Goal: Task Accomplishment & Management: Manage account settings

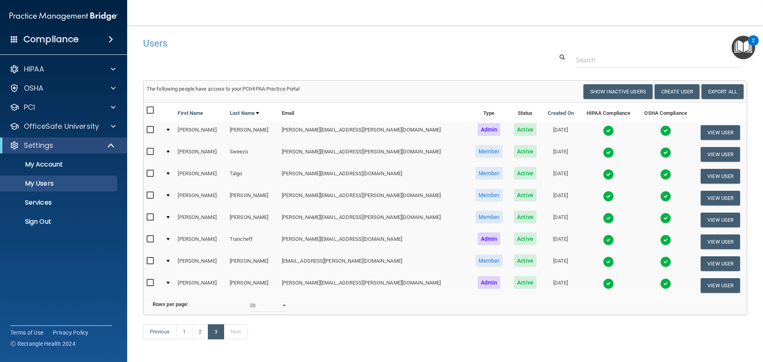
select select "20"
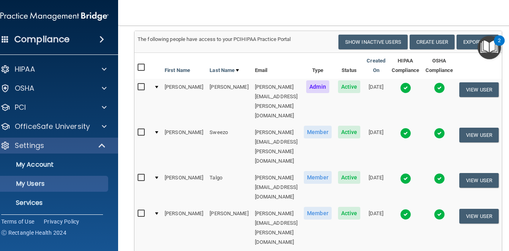
scroll to position [72, 0]
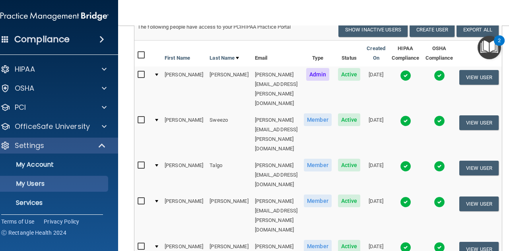
click at [138, 117] on input "checkbox" at bounding box center [142, 120] width 9 height 6
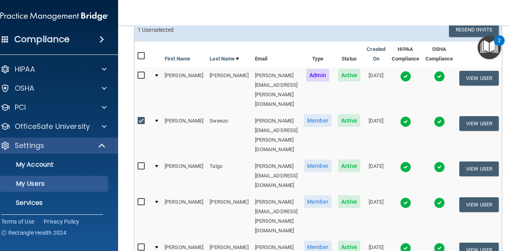
click at [138, 118] on input "checkbox" at bounding box center [142, 121] width 9 height 6
checkbox input "false"
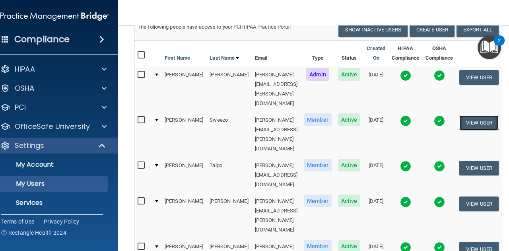
click at [469, 115] on button "View User" at bounding box center [478, 122] width 39 height 15
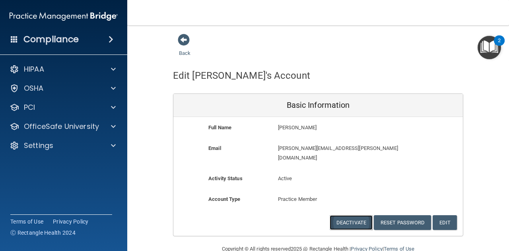
click at [338, 215] on button "Deactivate" at bounding box center [351, 222] width 43 height 15
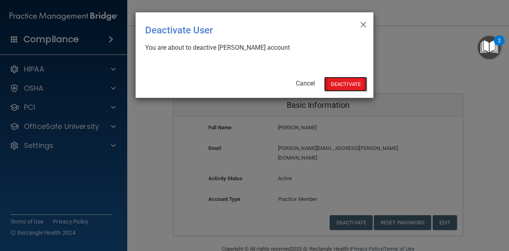
click at [345, 89] on button "Deactivate" at bounding box center [345, 84] width 43 height 15
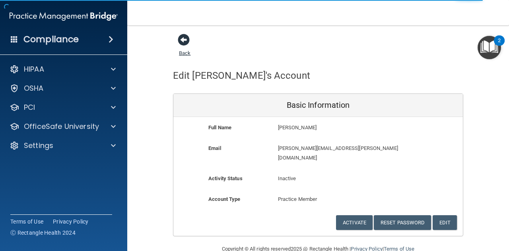
click at [178, 38] on span at bounding box center [184, 40] width 12 height 12
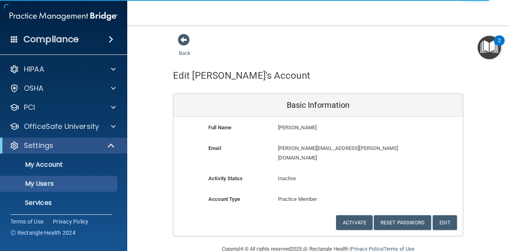
select select "20"
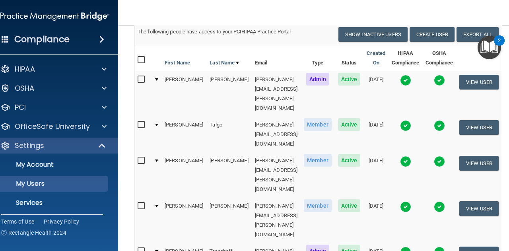
scroll to position [80, 0]
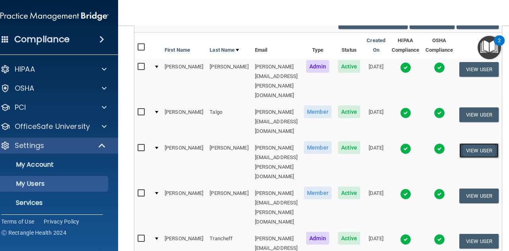
click at [467, 143] on button "View User" at bounding box center [478, 150] width 39 height 15
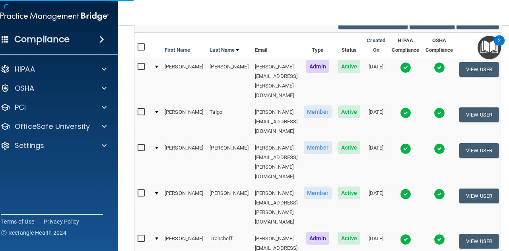
scroll to position [6, 0]
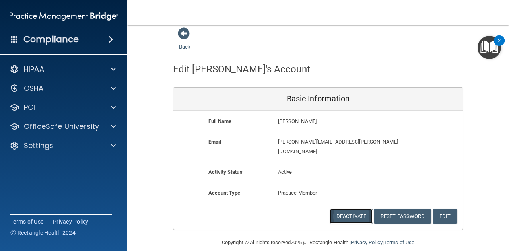
click at [345, 209] on button "Deactivate" at bounding box center [351, 216] width 43 height 15
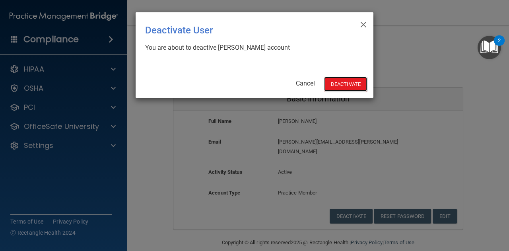
drag, startPoint x: 347, startPoint y: 85, endPoint x: 350, endPoint y: 135, distance: 49.4
click at [350, 135] on div "× Close Deactivate User You are about to deactive Susan Tarvin's account Cancel…" at bounding box center [254, 125] width 509 height 251
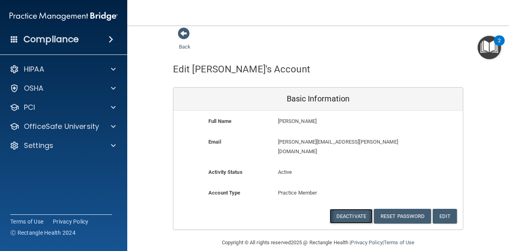
click at [340, 209] on button "Deactivate" at bounding box center [351, 216] width 43 height 15
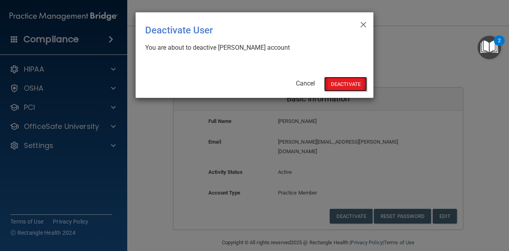
click at [335, 85] on button "Deactivate" at bounding box center [345, 84] width 43 height 15
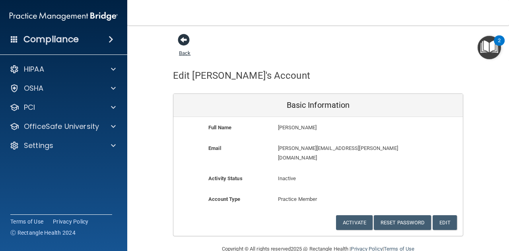
click at [181, 43] on span at bounding box center [184, 40] width 12 height 12
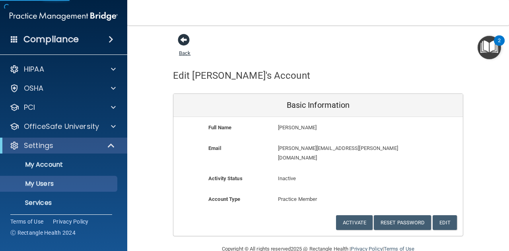
select select "20"
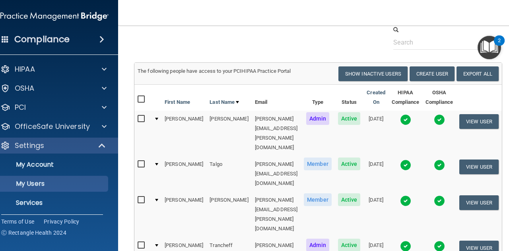
scroll to position [40, 0]
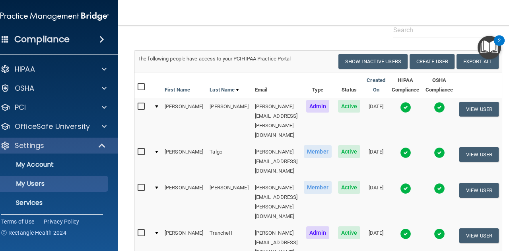
click at [138, 230] on input "checkbox" at bounding box center [142, 233] width 9 height 6
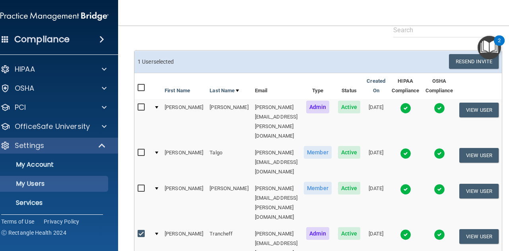
click at [138, 231] on input "checkbox" at bounding box center [142, 234] width 9 height 6
checkbox input "false"
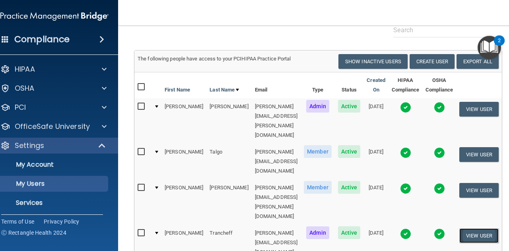
click at [470, 228] on button "View User" at bounding box center [478, 235] width 39 height 15
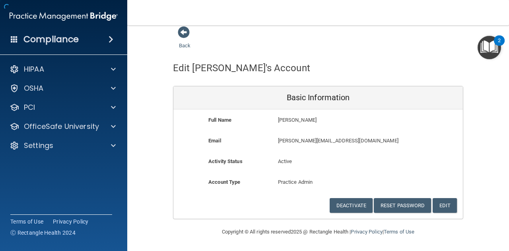
scroll to position [6, 0]
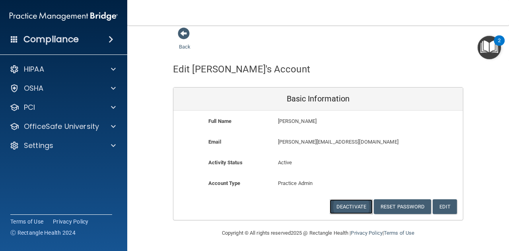
click at [340, 204] on button "Deactivate" at bounding box center [351, 206] width 43 height 15
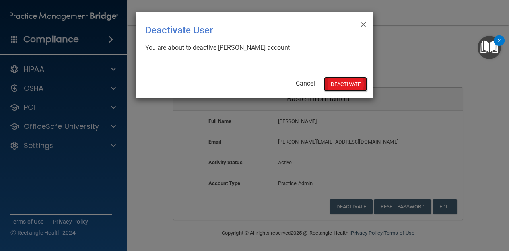
click at [343, 87] on button "Deactivate" at bounding box center [345, 84] width 43 height 15
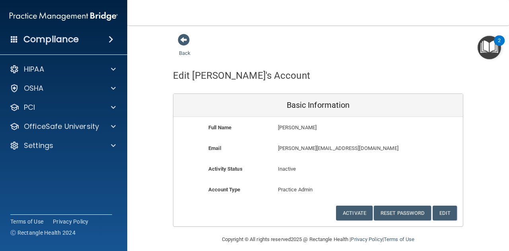
click at [188, 44] on div "Back" at bounding box center [197, 45] width 49 height 25
click at [183, 45] on span at bounding box center [184, 40] width 12 height 12
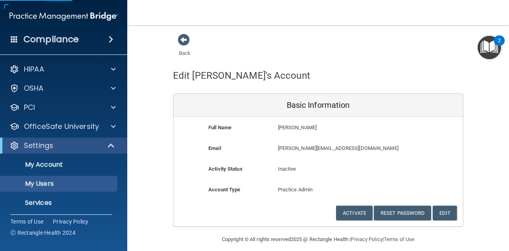
select select "20"
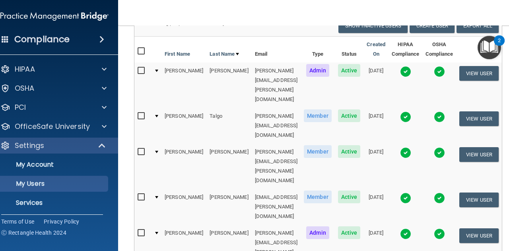
scroll to position [63, 0]
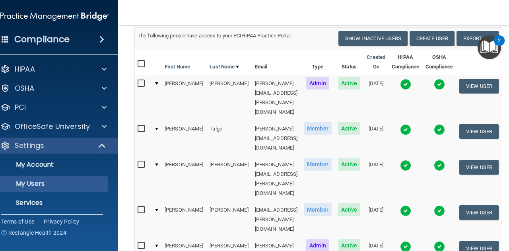
select select "20"
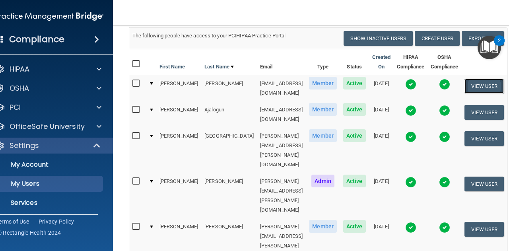
click at [476, 83] on button "View User" at bounding box center [483, 86] width 39 height 15
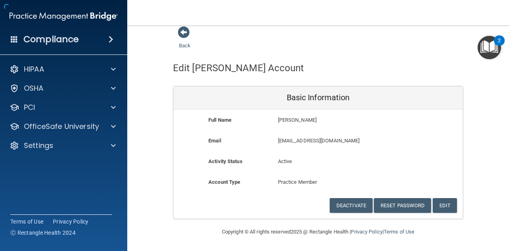
scroll to position [6, 0]
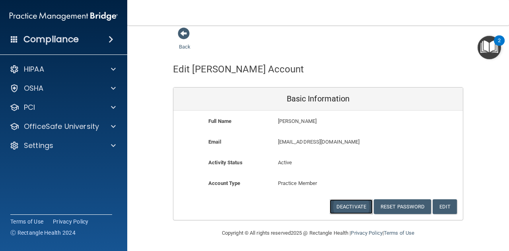
click at [358, 206] on button "Deactivate" at bounding box center [351, 206] width 43 height 15
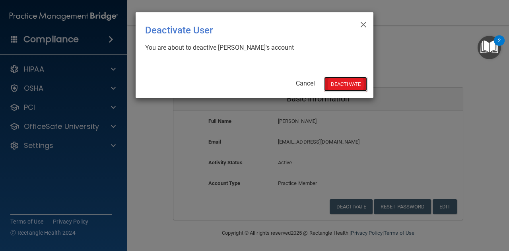
click at [349, 87] on button "Deactivate" at bounding box center [345, 84] width 43 height 15
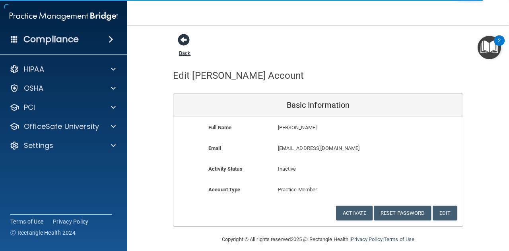
click at [184, 43] on span at bounding box center [184, 40] width 12 height 12
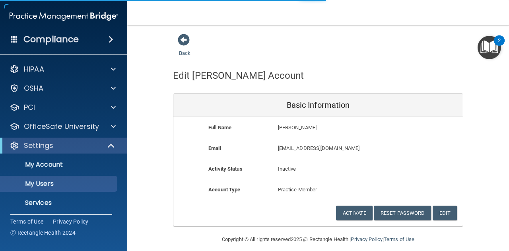
select select "20"
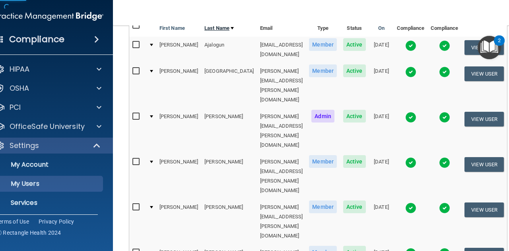
scroll to position [119, 0]
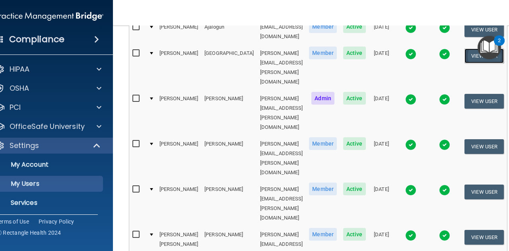
click at [471, 55] on button "View User" at bounding box center [483, 56] width 39 height 15
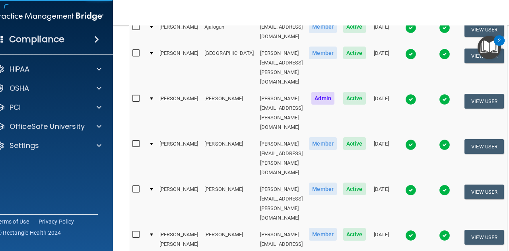
scroll to position [6, 0]
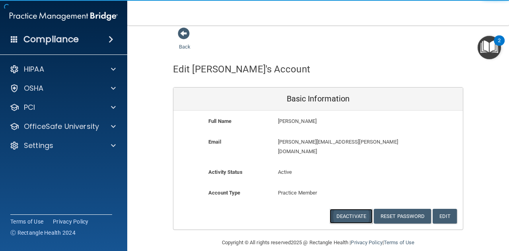
click at [352, 209] on button "Deactivate" at bounding box center [351, 216] width 43 height 15
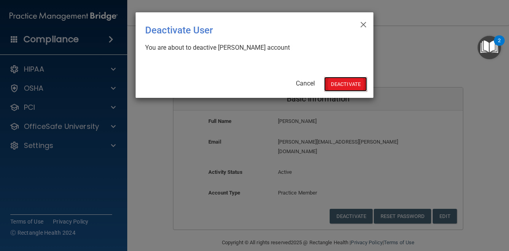
click at [340, 87] on button "Deactivate" at bounding box center [345, 84] width 43 height 15
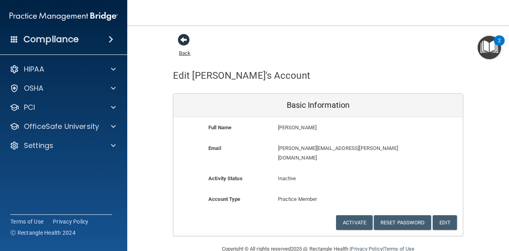
click at [185, 37] on span at bounding box center [184, 40] width 12 height 12
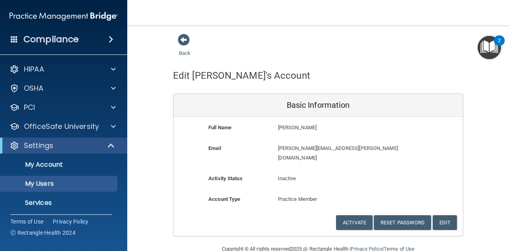
select select "20"
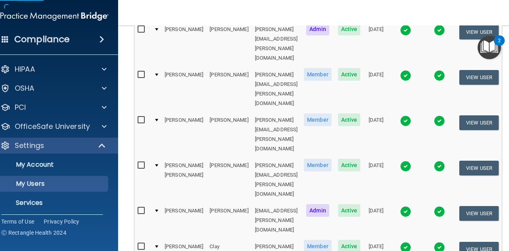
scroll to position [159, 0]
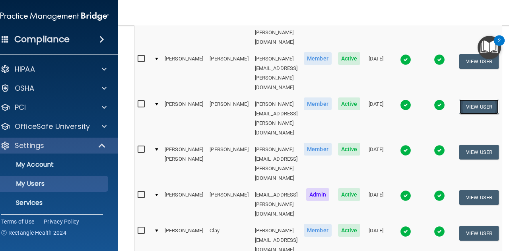
click at [473, 99] on button "View User" at bounding box center [478, 106] width 39 height 15
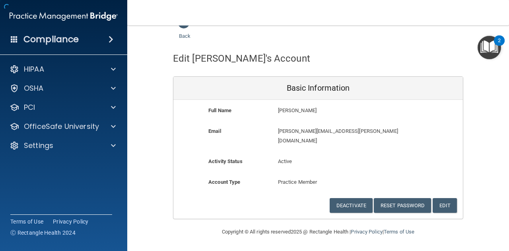
scroll to position [6, 0]
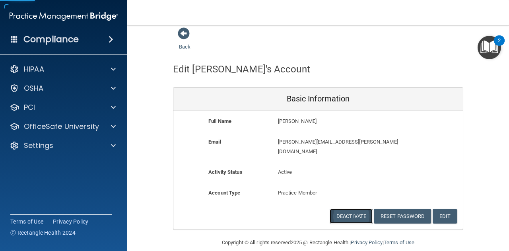
click at [343, 209] on button "Deactivate" at bounding box center [351, 216] width 43 height 15
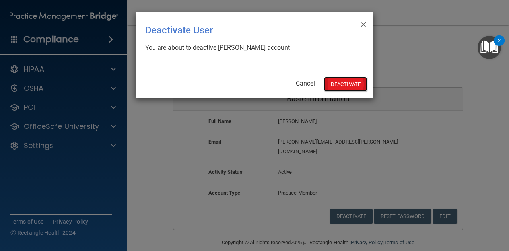
click at [339, 81] on button "Deactivate" at bounding box center [345, 84] width 43 height 15
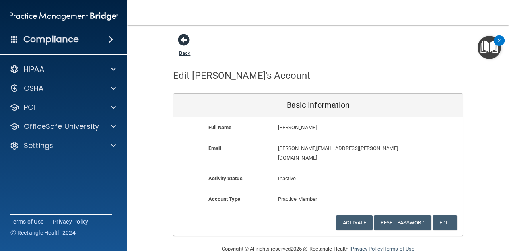
click at [184, 43] on span at bounding box center [184, 40] width 12 height 12
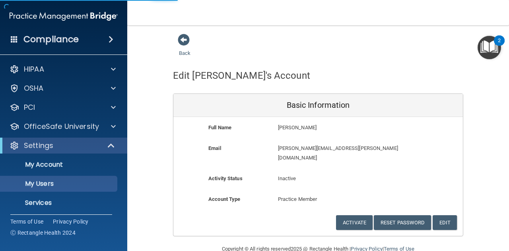
select select "20"
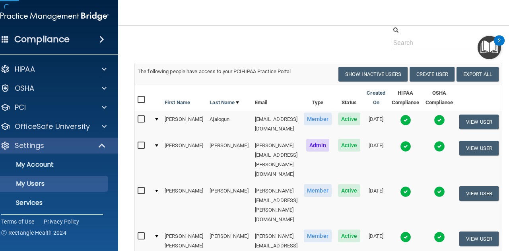
scroll to position [119, 0]
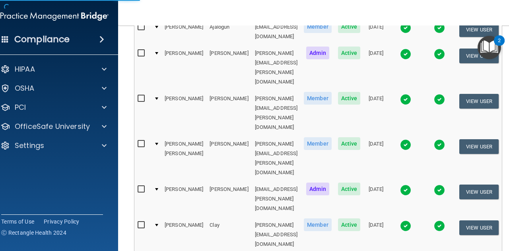
scroll to position [6, 0]
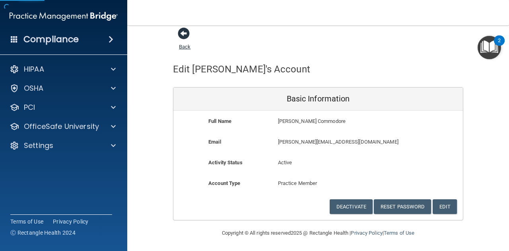
click at [182, 37] on span at bounding box center [184, 33] width 12 height 12
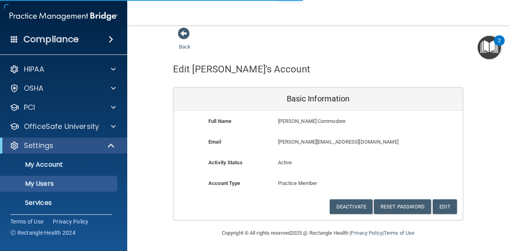
select select "20"
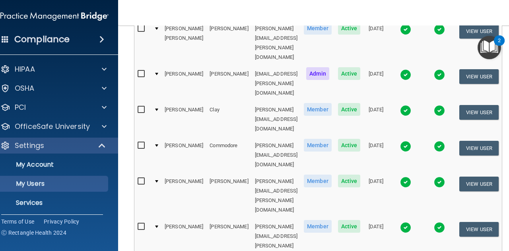
scroll to position [195, 0]
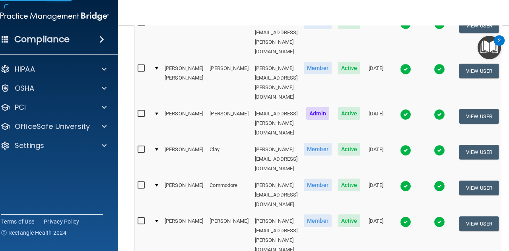
scroll to position [6, 0]
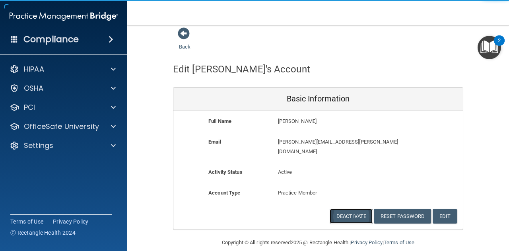
click at [339, 209] on button "Deactivate" at bounding box center [351, 216] width 43 height 15
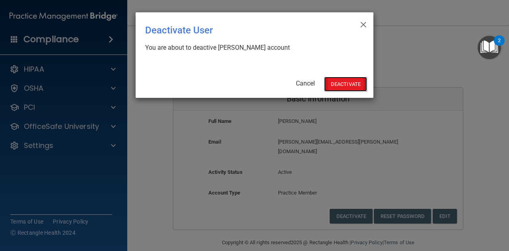
click at [351, 85] on button "Deactivate" at bounding box center [345, 84] width 43 height 15
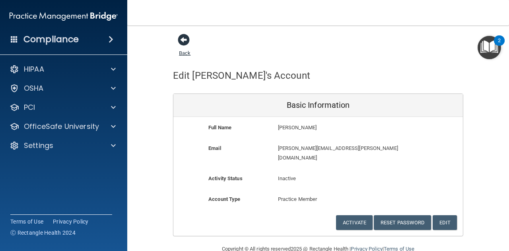
click at [179, 35] on span at bounding box center [184, 40] width 12 height 12
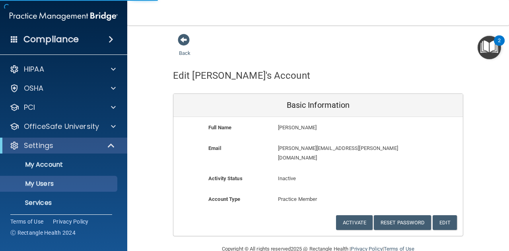
select select "20"
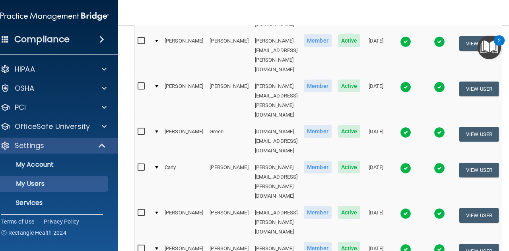
scroll to position [398, 0]
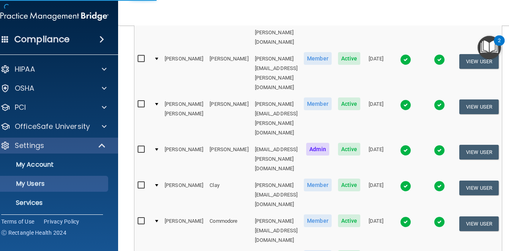
select select "20"
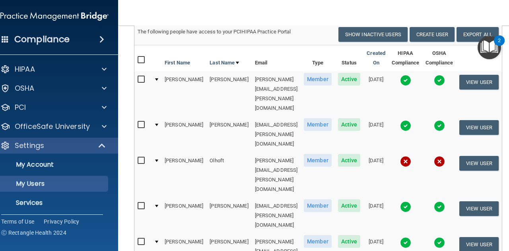
scroll to position [80, 0]
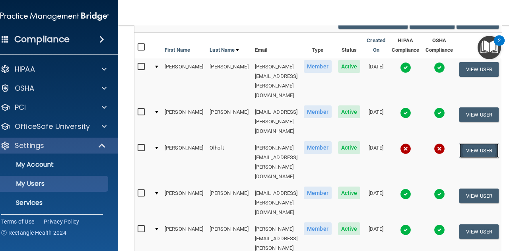
click at [473, 143] on button "View User" at bounding box center [478, 150] width 39 height 15
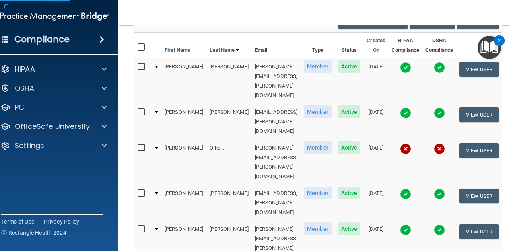
scroll to position [6, 0]
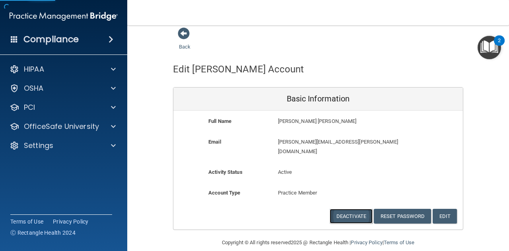
click at [345, 209] on button "Deactivate" at bounding box center [351, 216] width 43 height 15
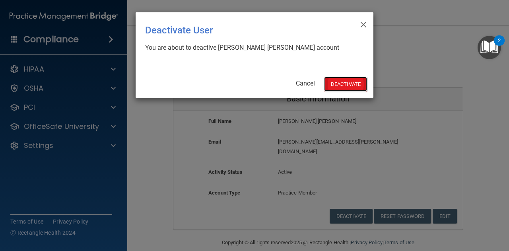
click at [348, 83] on button "Deactivate" at bounding box center [345, 84] width 43 height 15
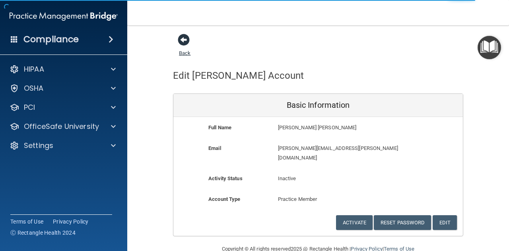
click at [180, 40] on span at bounding box center [184, 40] width 12 height 12
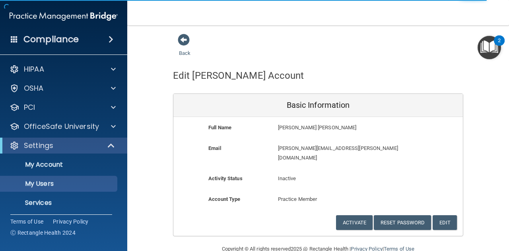
select select "20"
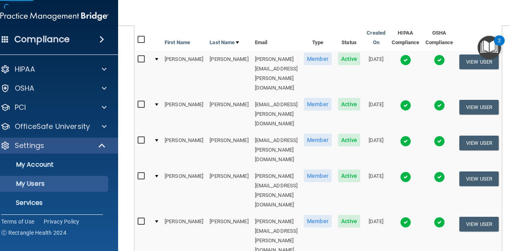
scroll to position [159, 0]
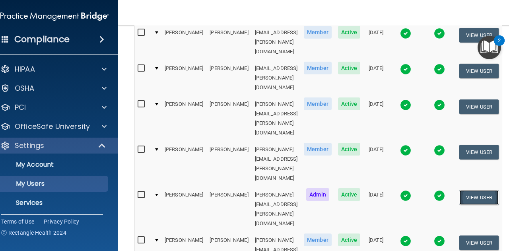
click at [483, 190] on button "View User" at bounding box center [478, 197] width 39 height 15
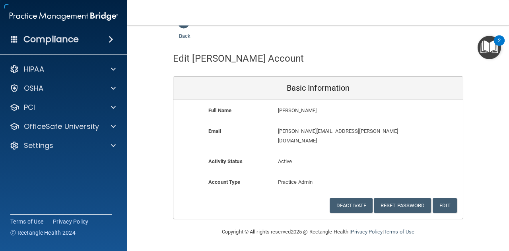
scroll to position [6, 0]
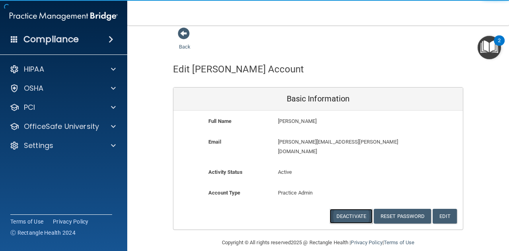
click at [340, 209] on button "Deactivate" at bounding box center [351, 216] width 43 height 15
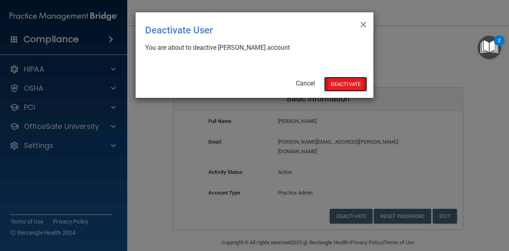
click at [342, 81] on button "Deactivate" at bounding box center [345, 84] width 43 height 15
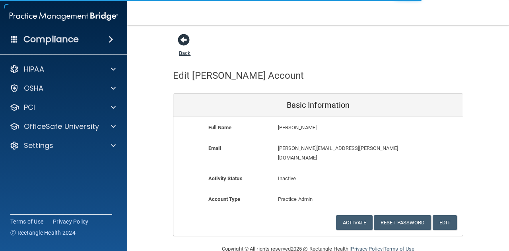
click at [179, 44] on span at bounding box center [184, 40] width 12 height 12
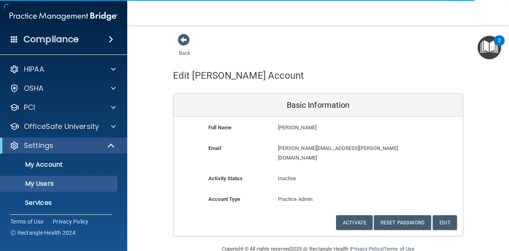
select select "20"
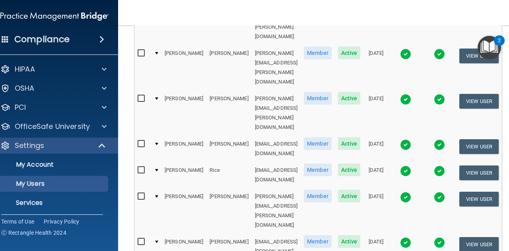
scroll to position [398, 0]
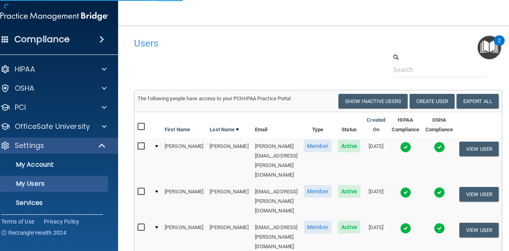
select select "20"
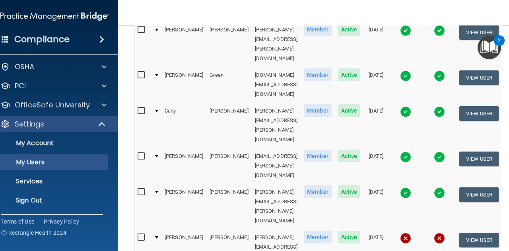
scroll to position [433, 0]
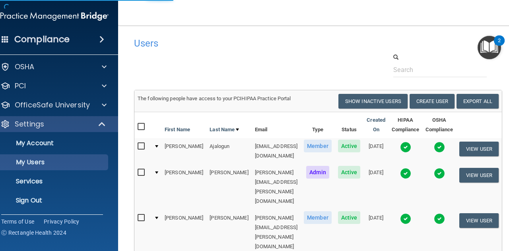
select select "20"
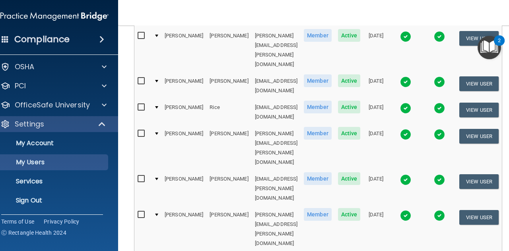
scroll to position [398, 0]
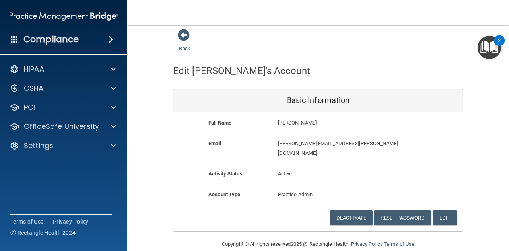
scroll to position [6, 0]
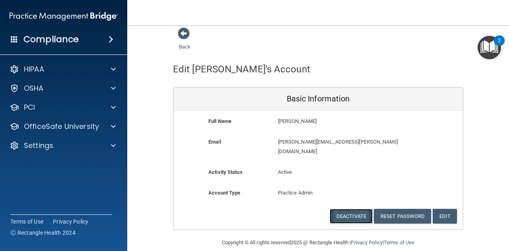
click at [334, 209] on button "Deactivate" at bounding box center [351, 216] width 43 height 15
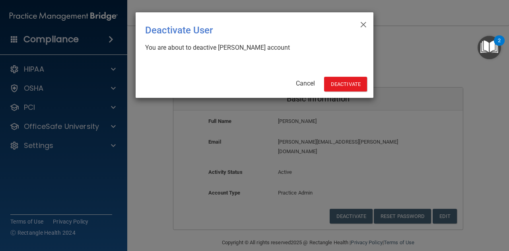
click at [359, 20] on div "× Close Deactivate User You are about to deactive [PERSON_NAME] account Cancel …" at bounding box center [255, 54] width 238 height 85
click at [365, 21] on span "×" at bounding box center [363, 24] width 7 height 16
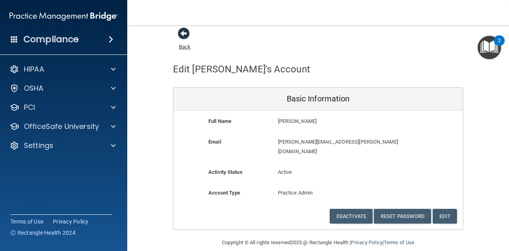
click at [183, 35] on span at bounding box center [184, 33] width 12 height 12
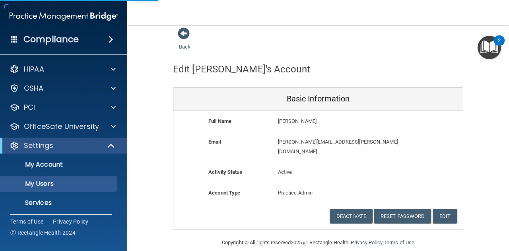
scroll to position [421, 0]
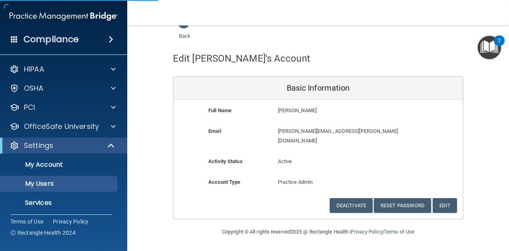
select select "20"
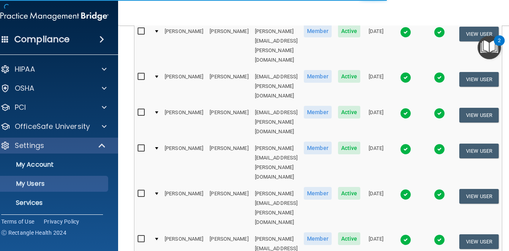
select select "20"
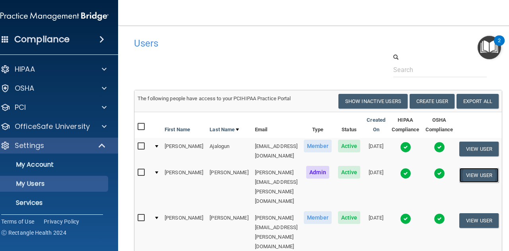
click at [495, 175] on button "View User" at bounding box center [478, 175] width 39 height 15
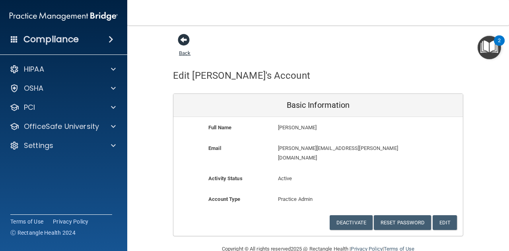
click at [184, 40] on span at bounding box center [184, 40] width 12 height 12
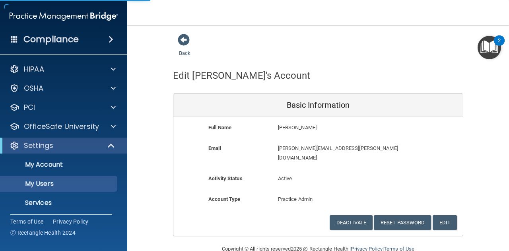
select select "20"
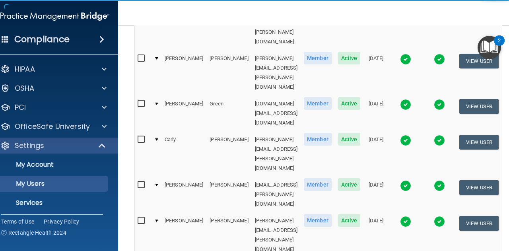
scroll to position [433, 0]
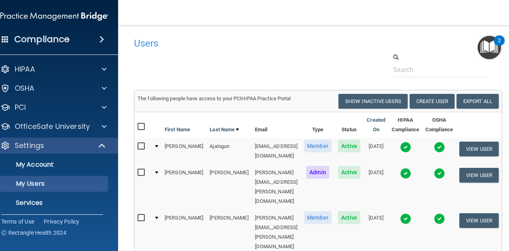
select select "20"
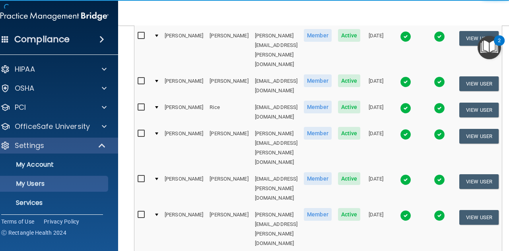
scroll to position [421, 0]
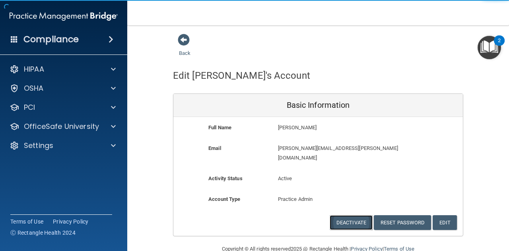
click at [338, 215] on button "Deactivate" at bounding box center [351, 222] width 43 height 15
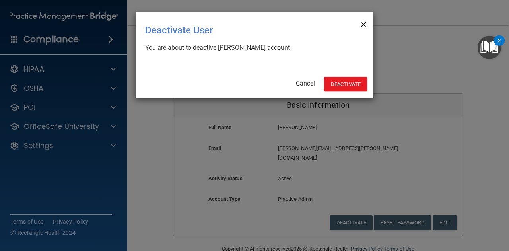
click at [365, 23] on span "×" at bounding box center [363, 24] width 7 height 16
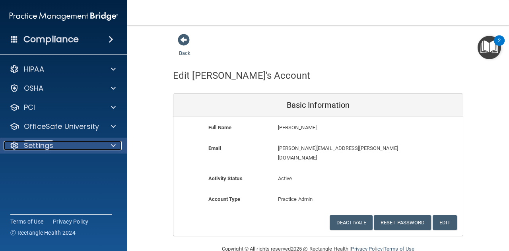
click at [111, 144] on div at bounding box center [112, 146] width 20 height 10
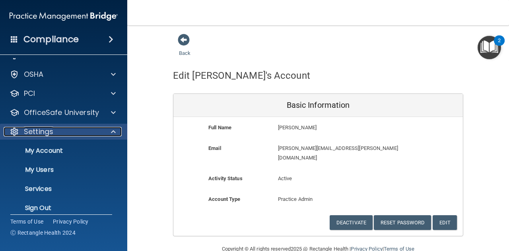
scroll to position [21, 0]
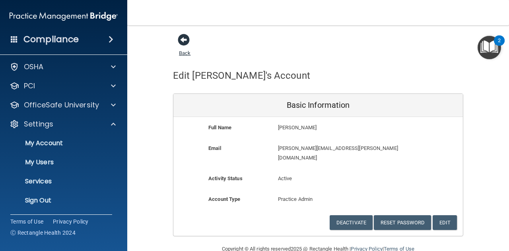
click at [180, 41] on span at bounding box center [184, 40] width 12 height 12
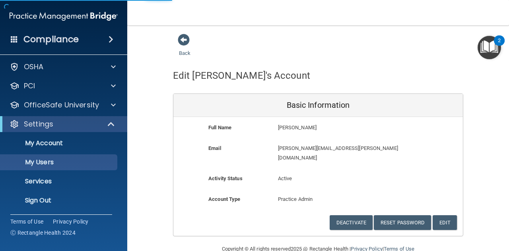
select select "20"
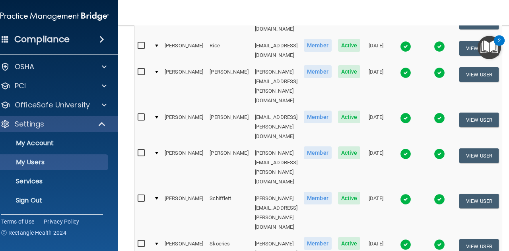
scroll to position [380, 0]
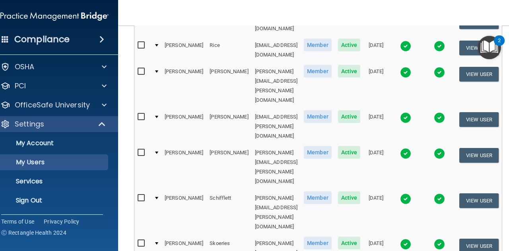
select select "20"
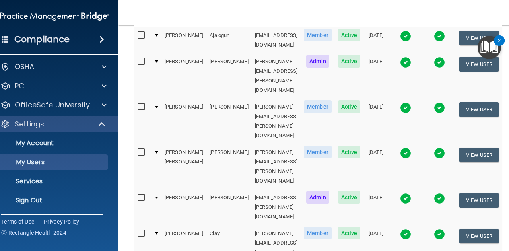
scroll to position [93, 0]
